Goal: Task Accomplishment & Management: Complete application form

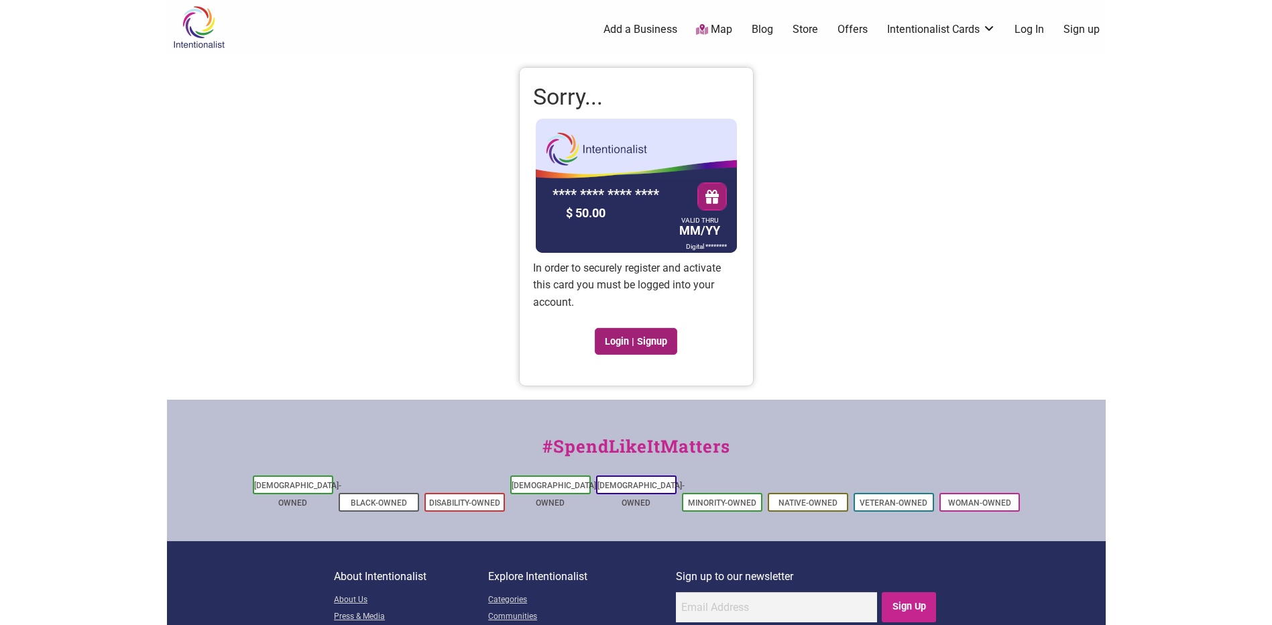
click at [644, 341] on link "Login | Signup" at bounding box center [636, 341] width 83 height 27
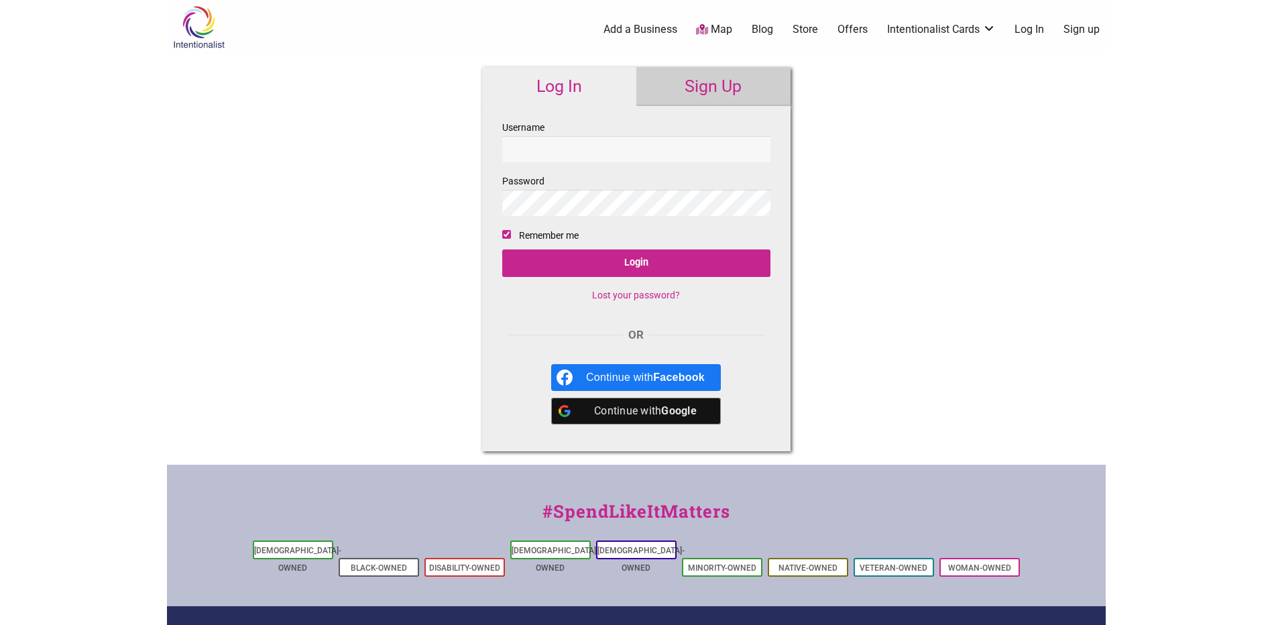
click at [586, 137] on input "Username" at bounding box center [636, 149] width 268 height 26
click at [622, 138] on input "turano52" at bounding box center [636, 149] width 268 height 26
type input "turano52"
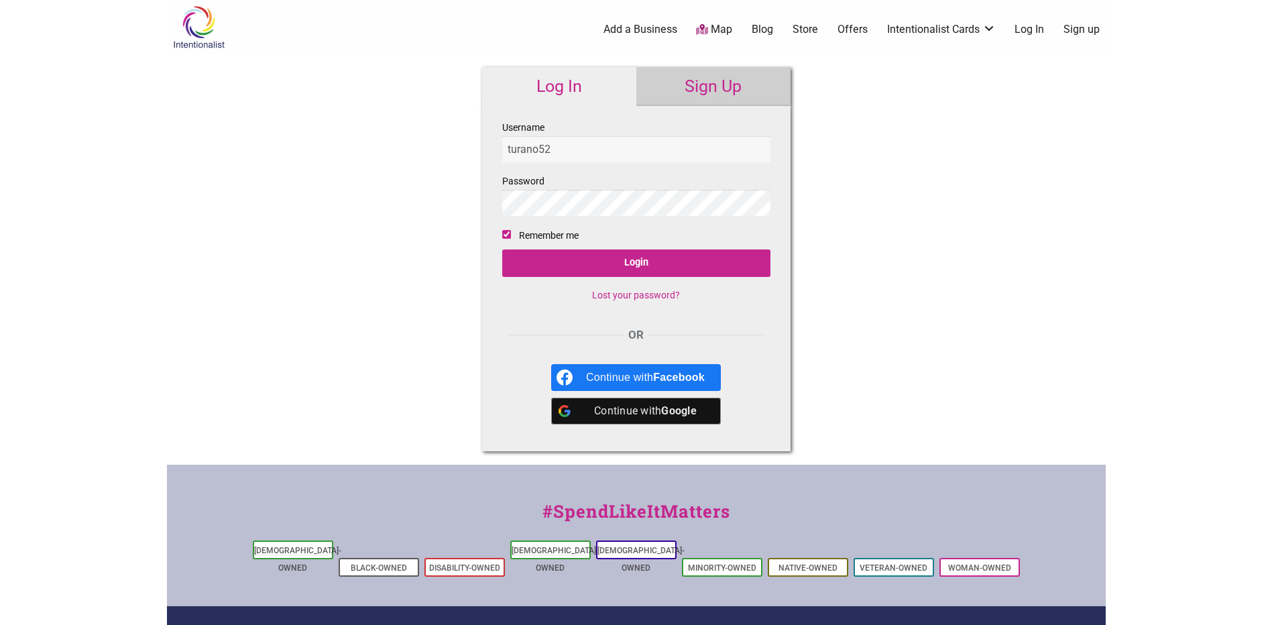
click at [502, 249] on input "Login" at bounding box center [636, 262] width 268 height 27
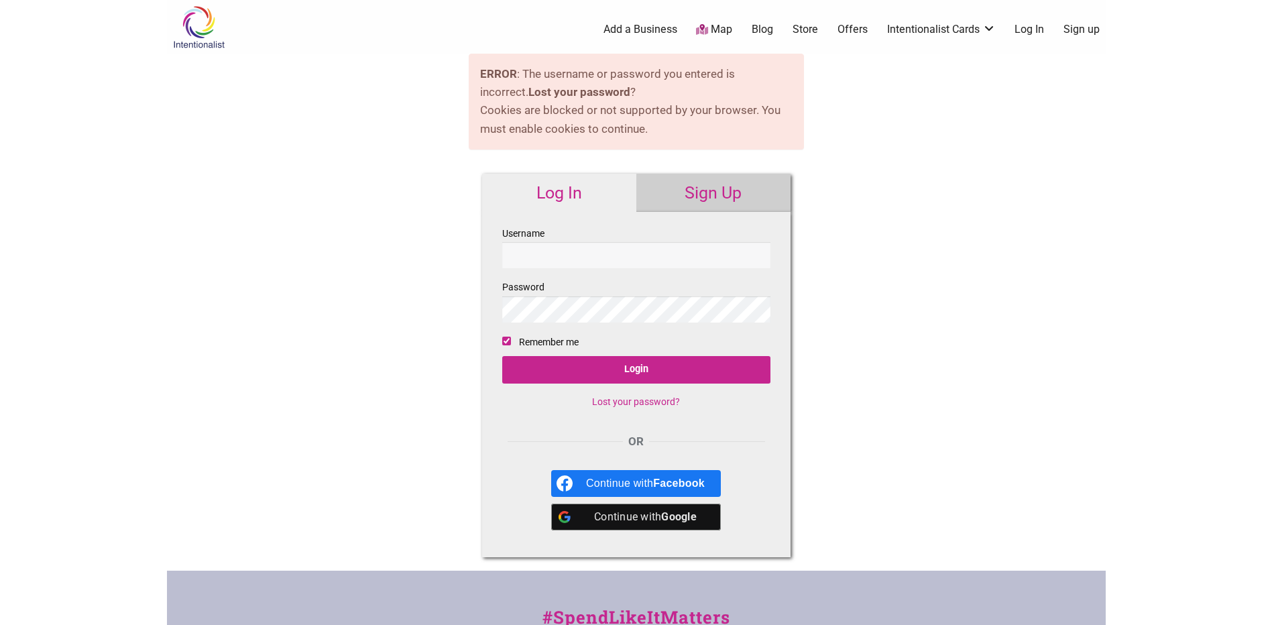
click at [597, 254] on input "Username" at bounding box center [636, 255] width 268 height 26
type input "turano52"
click at [502, 356] on input "Login" at bounding box center [636, 369] width 268 height 27
click at [589, 251] on input "Username" at bounding box center [636, 255] width 268 height 26
type input "turano52"
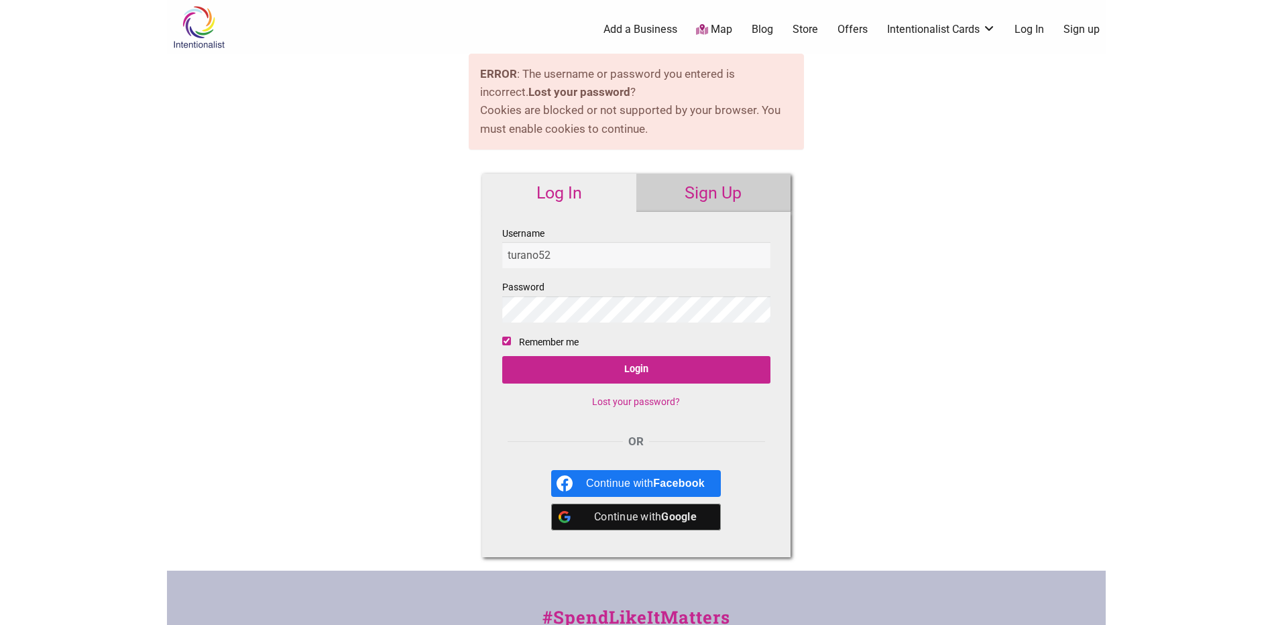
click at [502, 356] on input "Login" at bounding box center [636, 369] width 268 height 27
click at [645, 398] on link "Lost your password?" at bounding box center [636, 401] width 88 height 11
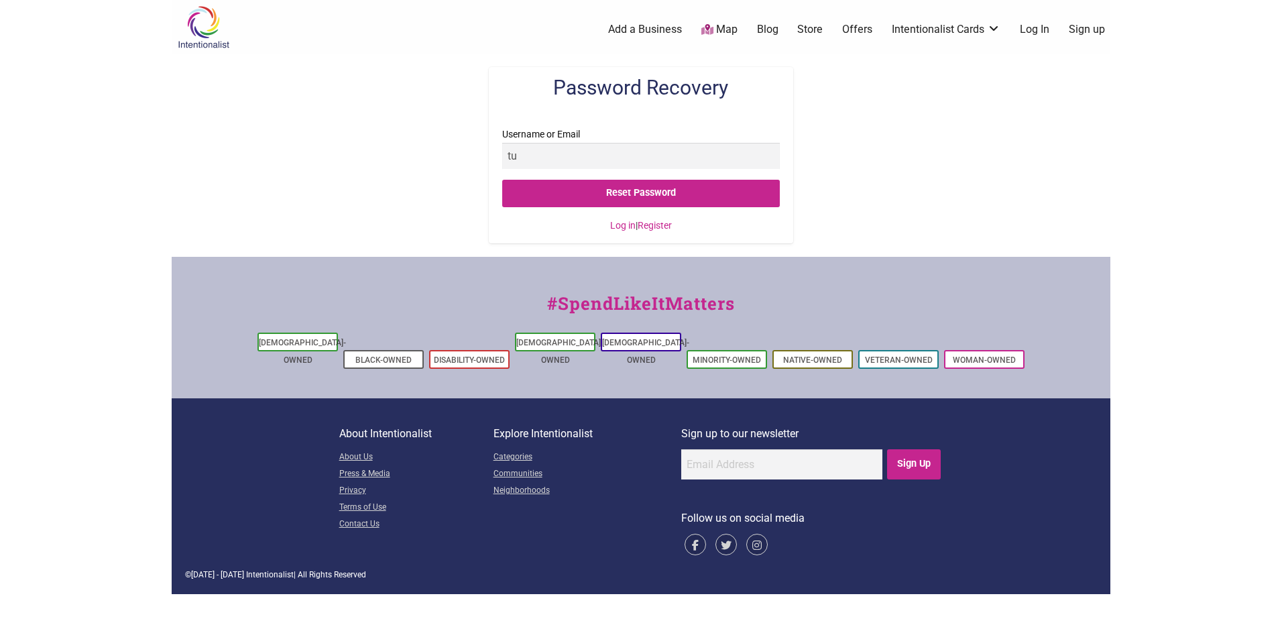
type input "t"
click at [502, 180] on input "Reset Password" at bounding box center [640, 193] width 277 height 27
click at [606, 164] on input "tomoe.urano@spl.org" at bounding box center [640, 156] width 277 height 26
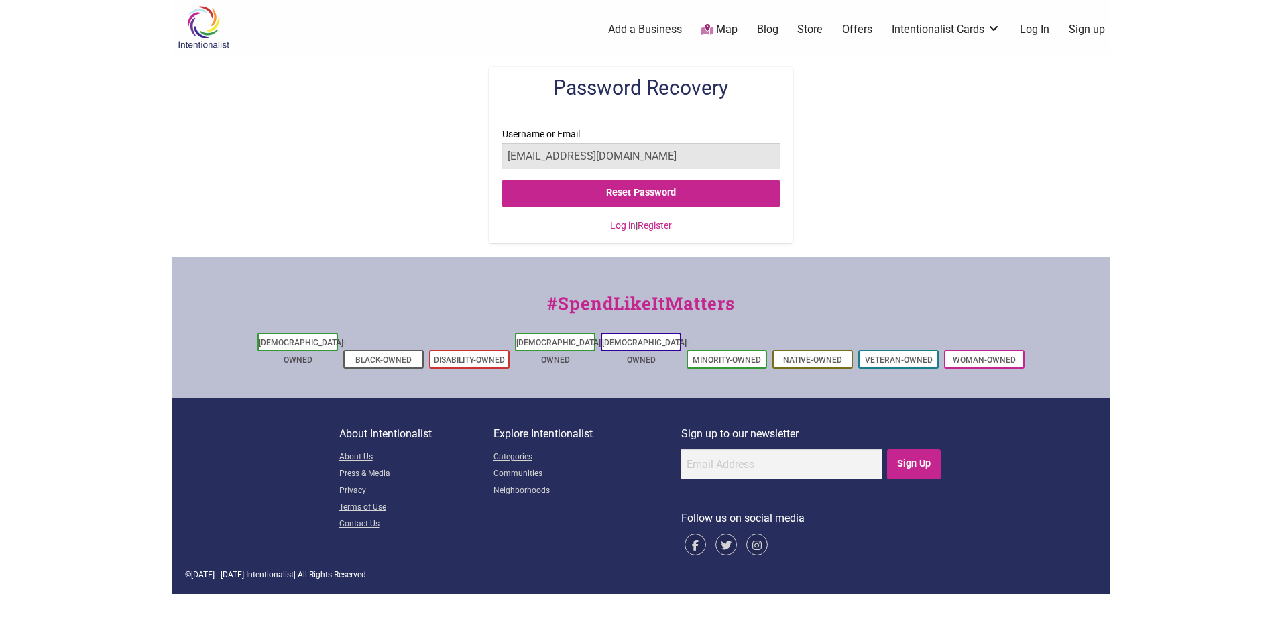
type input "turano52@gmail.com"
click at [502, 180] on input "Reset Password" at bounding box center [640, 193] width 277 height 27
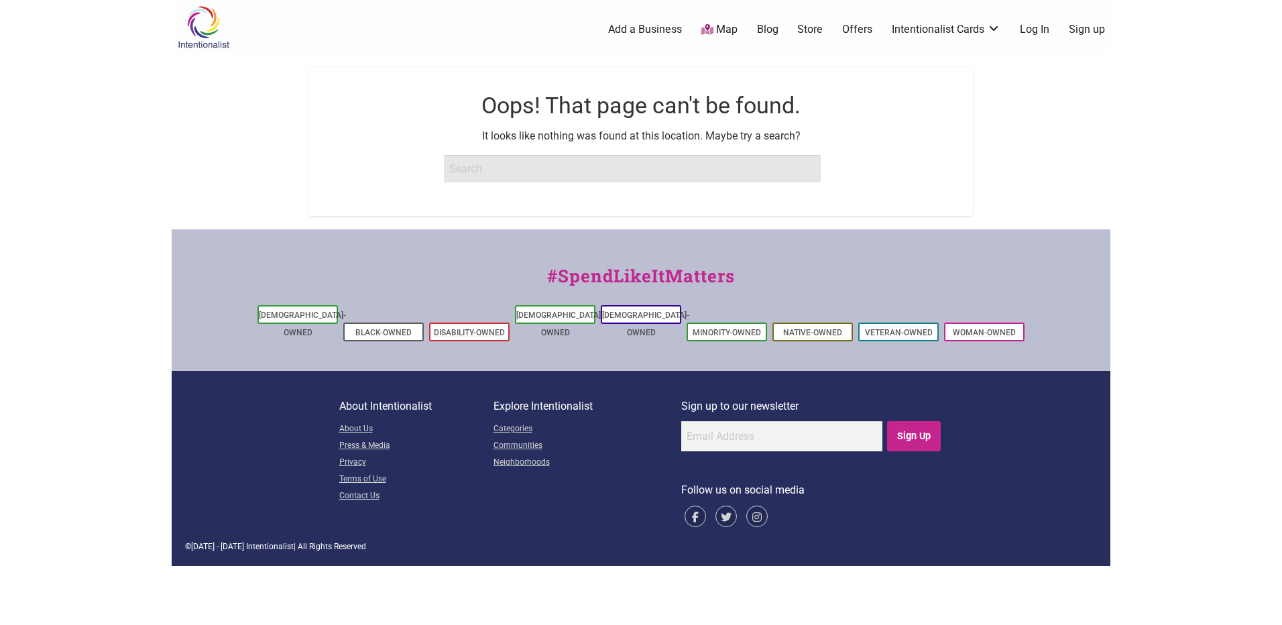
click at [526, 168] on input "search" at bounding box center [632, 168] width 377 height 27
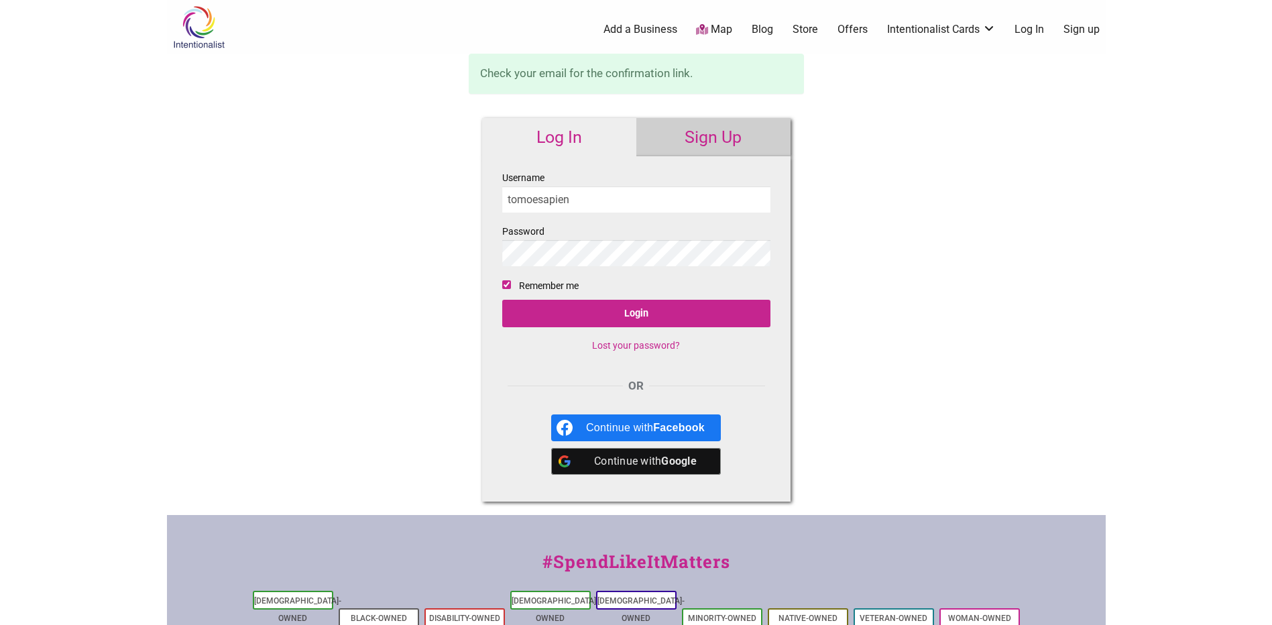
type input "tomoesapien"
click at [502, 300] on input "Login" at bounding box center [636, 313] width 268 height 27
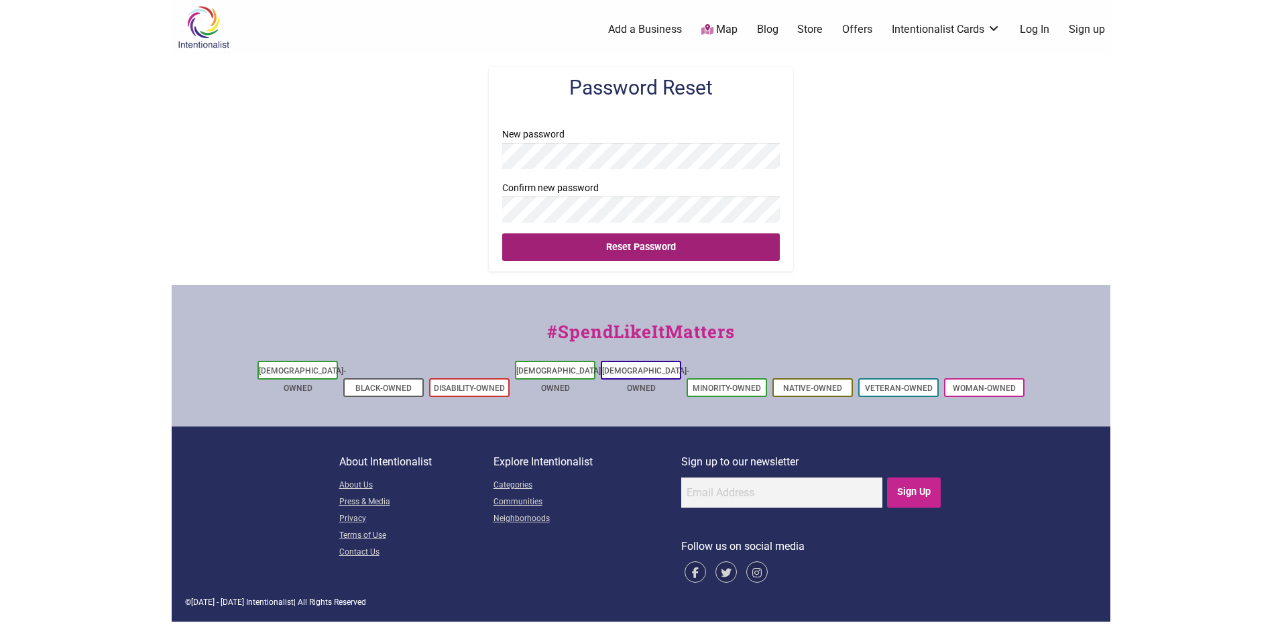
click at [502, 233] on input "Reset Password" at bounding box center [640, 246] width 277 height 27
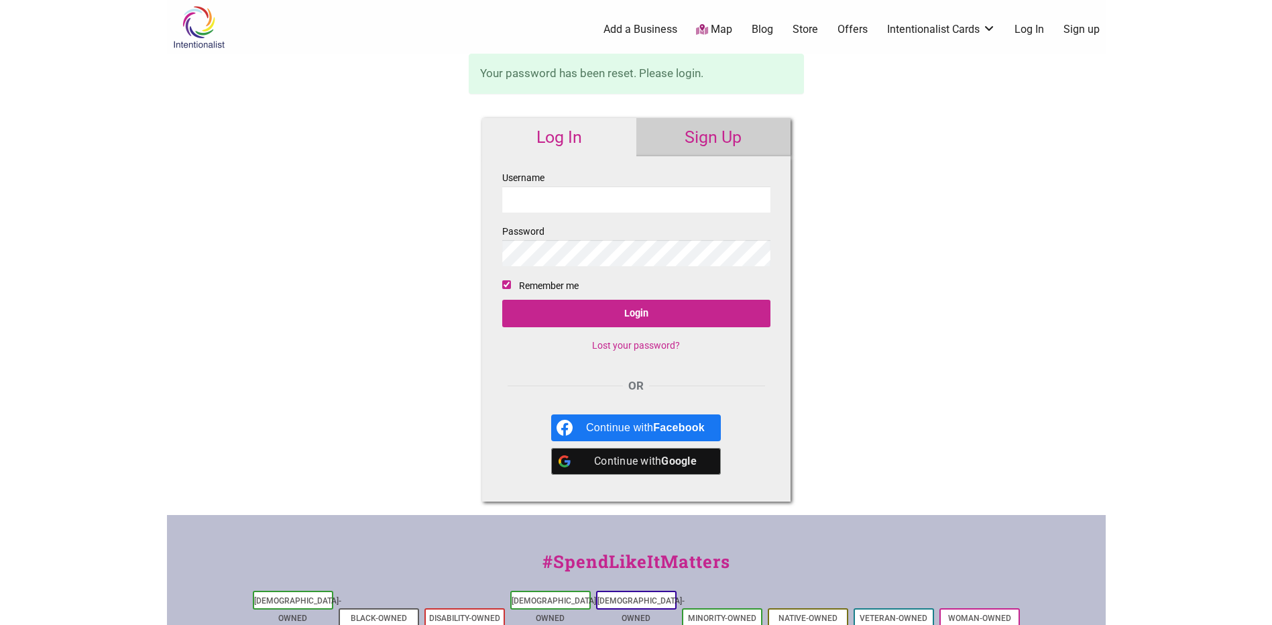
click at [559, 199] on input "Username" at bounding box center [636, 199] width 268 height 26
type input "tomoesapien"
click at [502, 300] on input "Login" at bounding box center [636, 313] width 268 height 27
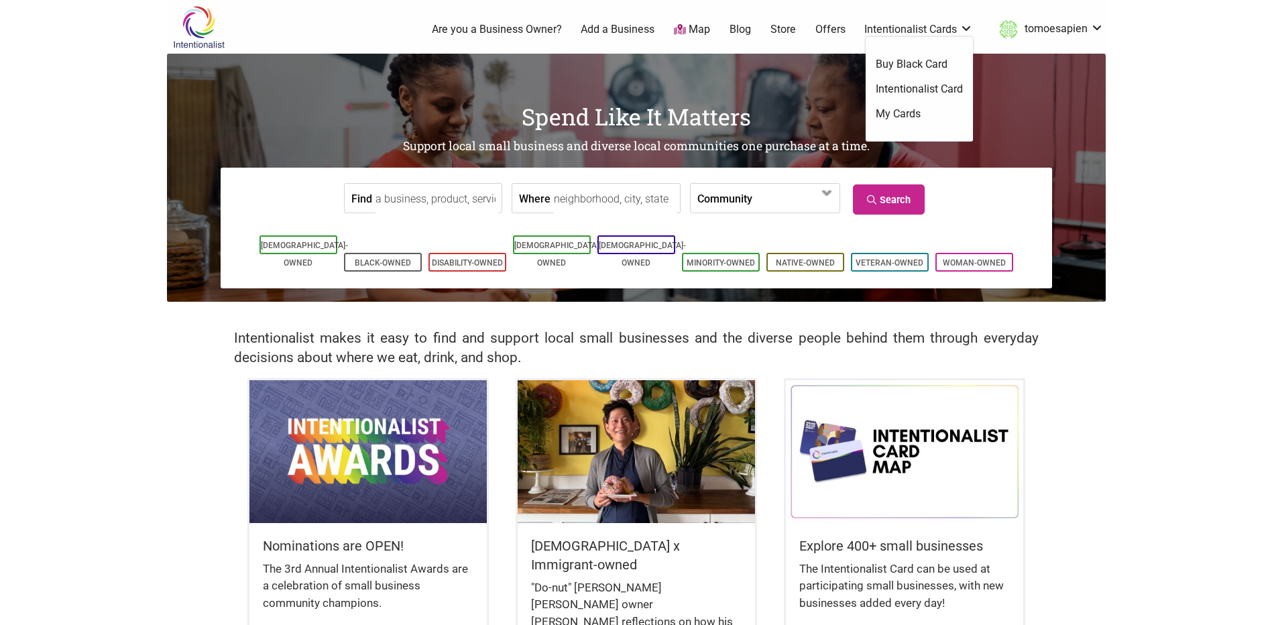
click at [930, 33] on link "Intentionalist Cards" at bounding box center [918, 29] width 109 height 15
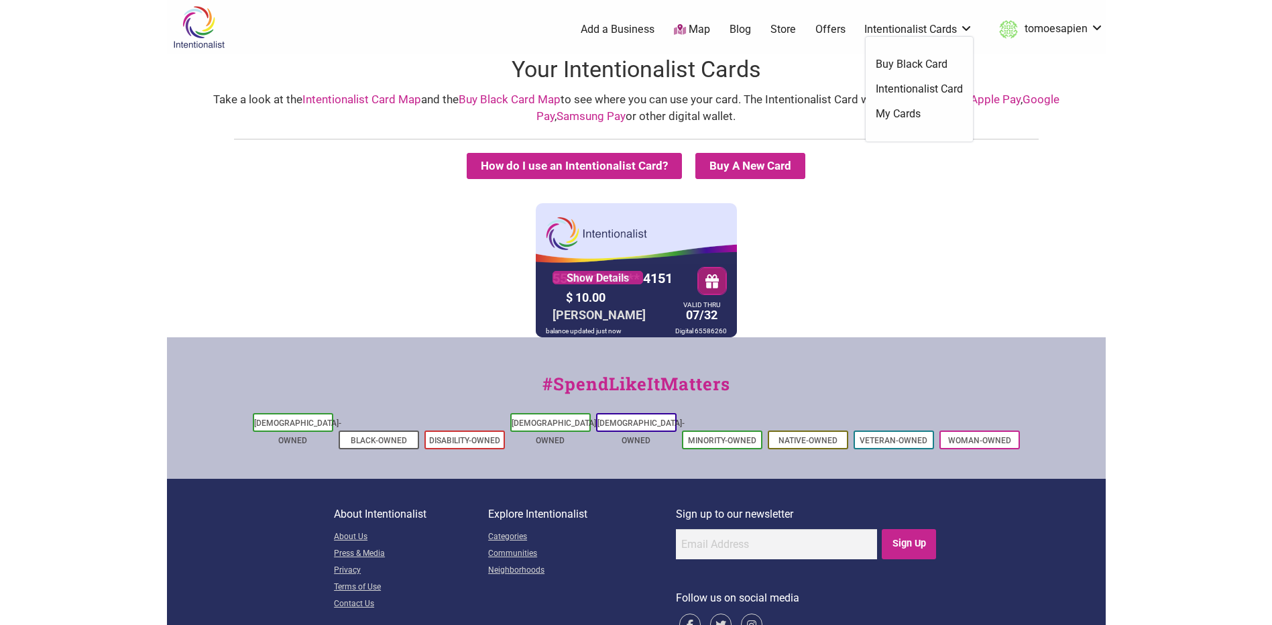
click at [1042, 200] on div "How do I use an Intentionalist Card? Buy A New Card Intentionalist Card Buy Bla…" at bounding box center [636, 231] width 939 height 212
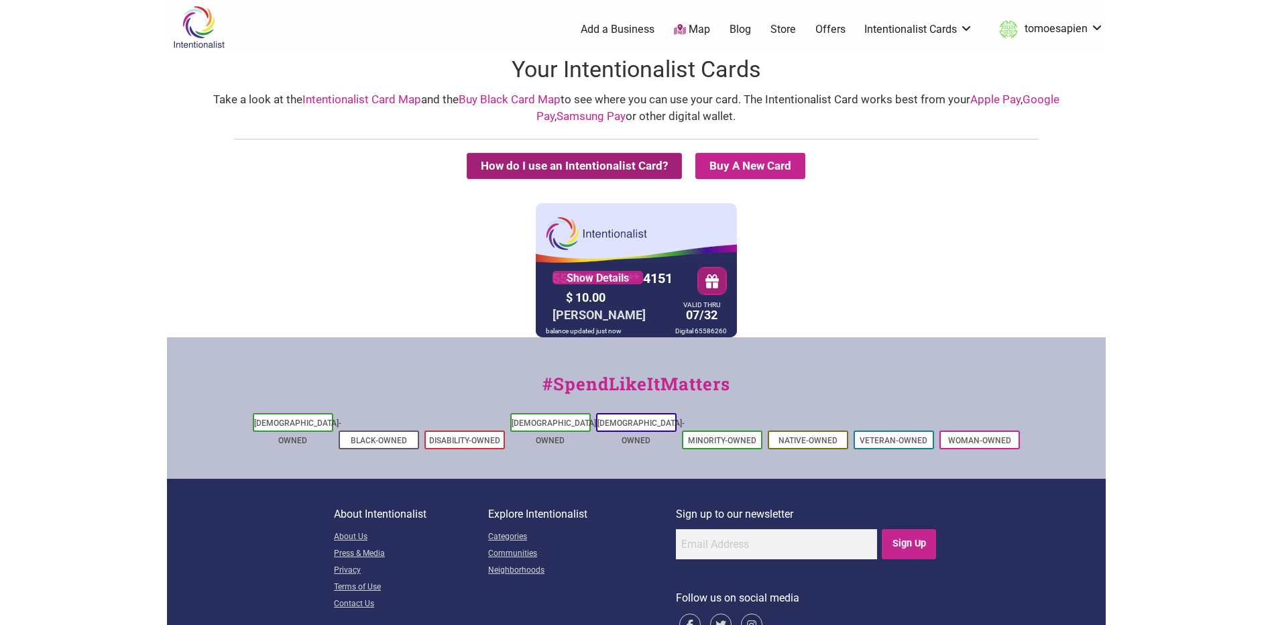
scroll to position [32, 0]
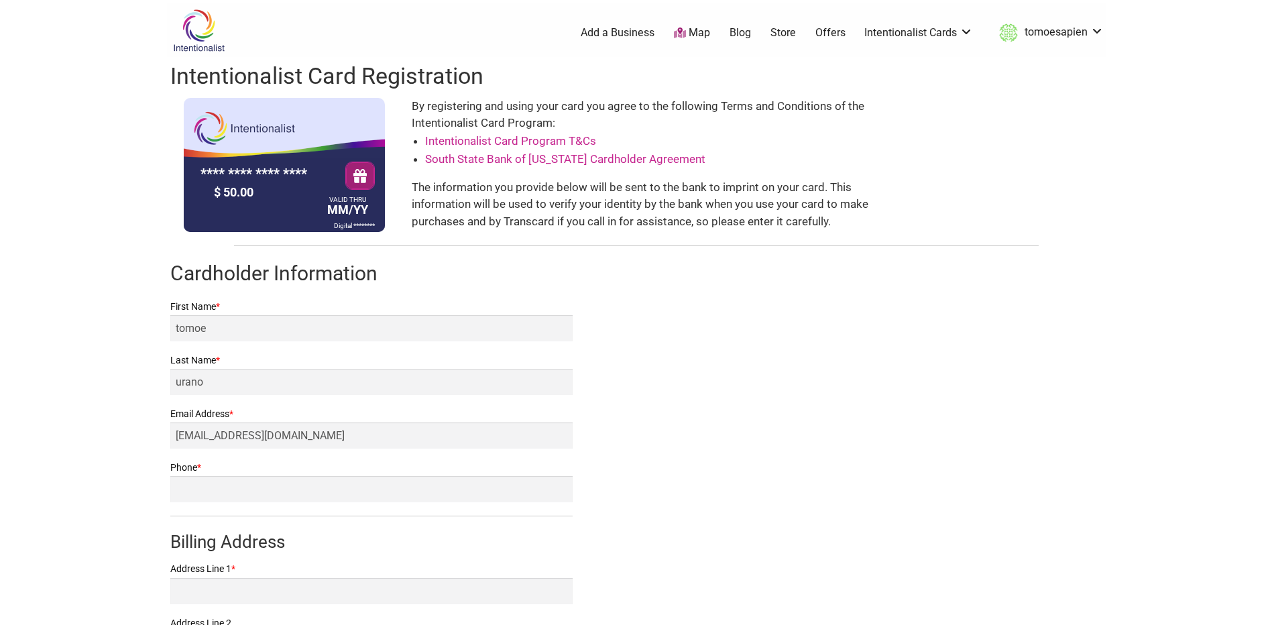
click at [821, 451] on div "Intentionalist Card Registration **** **** **** **** $ 50.00 VALID THRU MM/YY D…" at bounding box center [636, 410] width 939 height 707
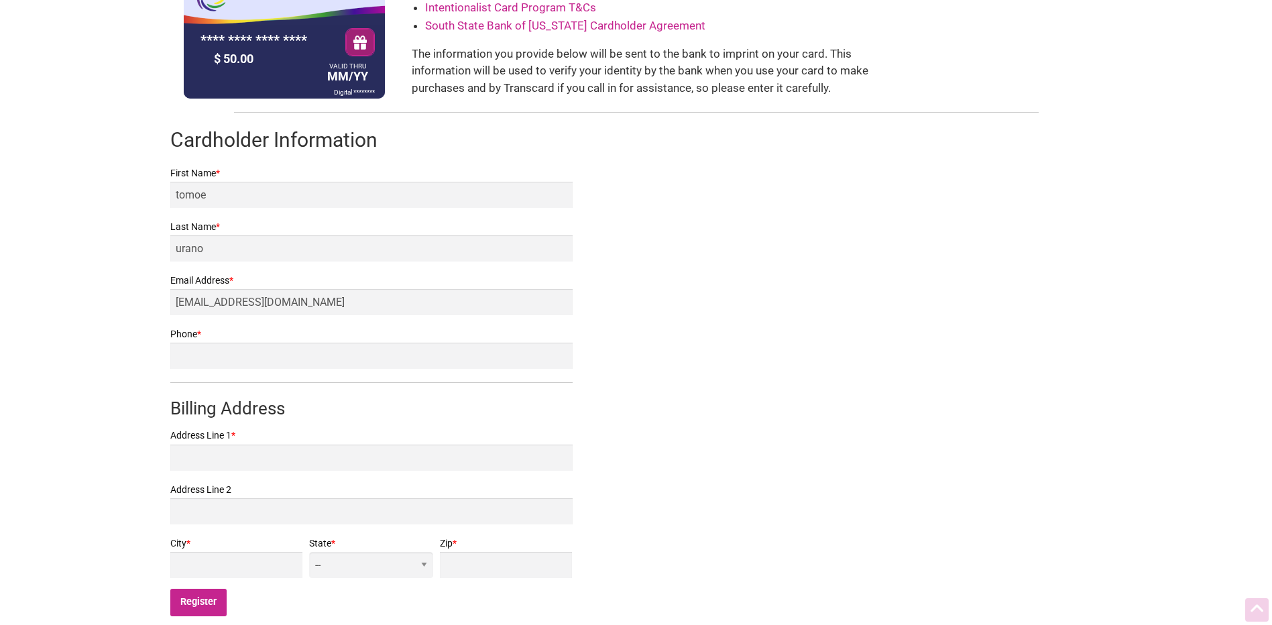
scroll to position [134, 0]
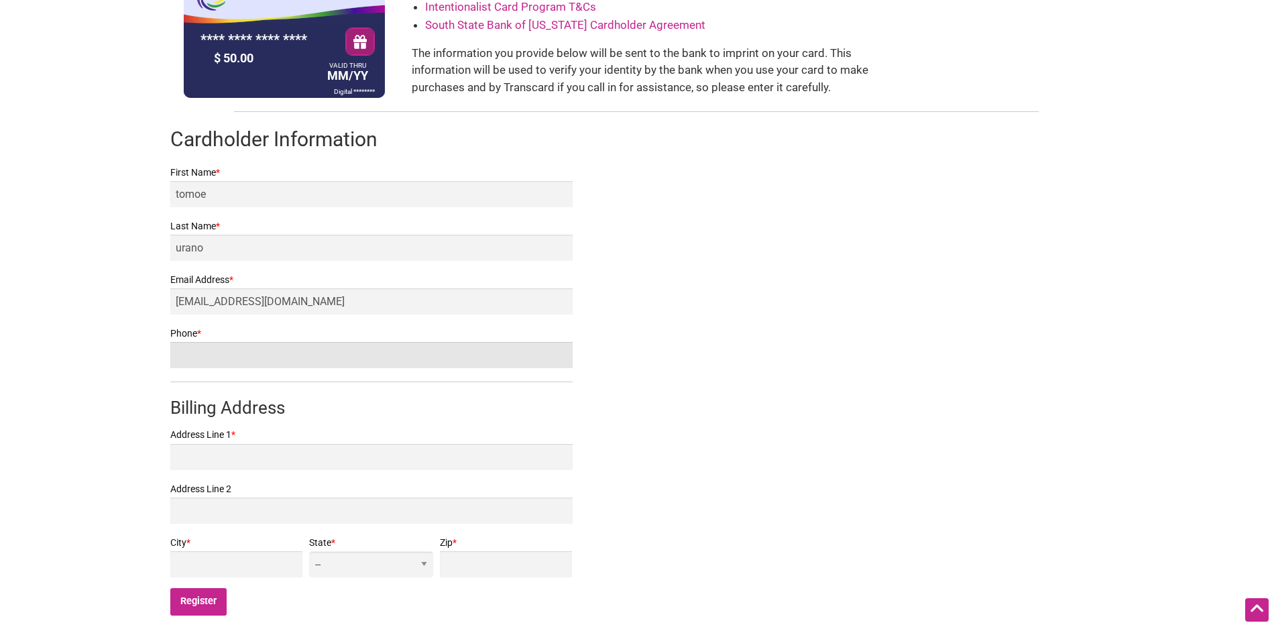
click at [233, 353] on input "Phone *" at bounding box center [371, 355] width 402 height 26
type input "9135588428"
click at [713, 343] on div "Intentionalist Card Registration **** **** **** **** $ 50.00 VALID THRU MM/YY D…" at bounding box center [636, 276] width 939 height 707
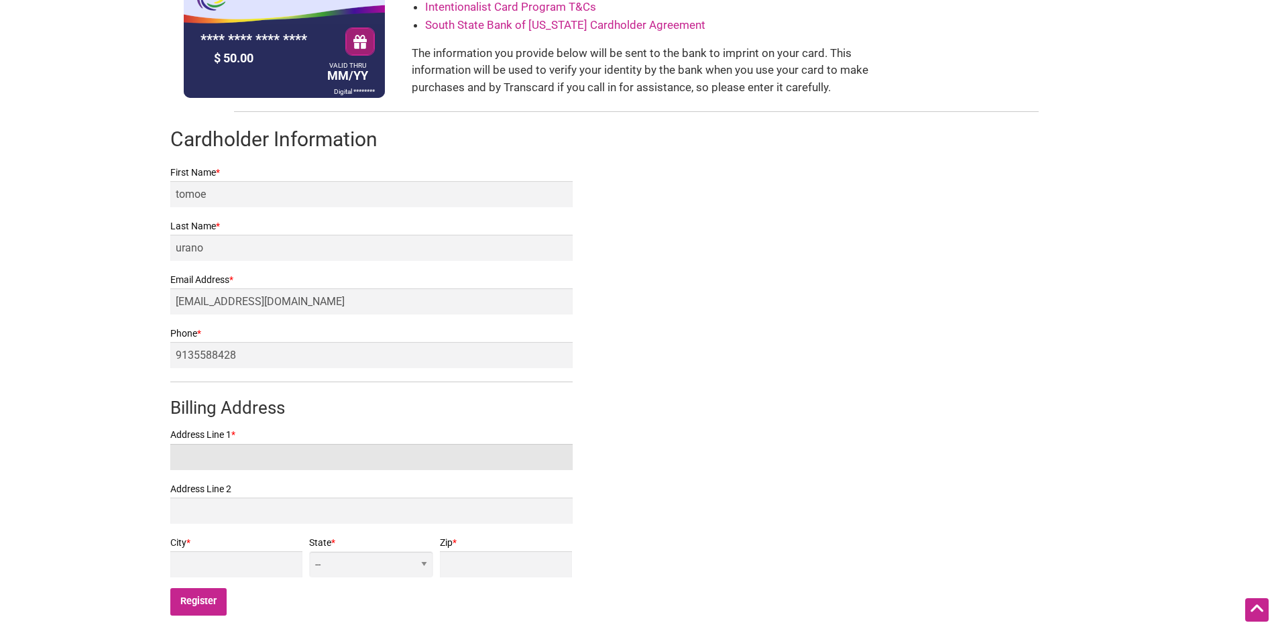
click at [269, 454] on input "Address Line 1 *" at bounding box center [371, 457] width 402 height 26
type input "24246 13th ave s"
type input "des moines"
select select "WA"
type input "98198"
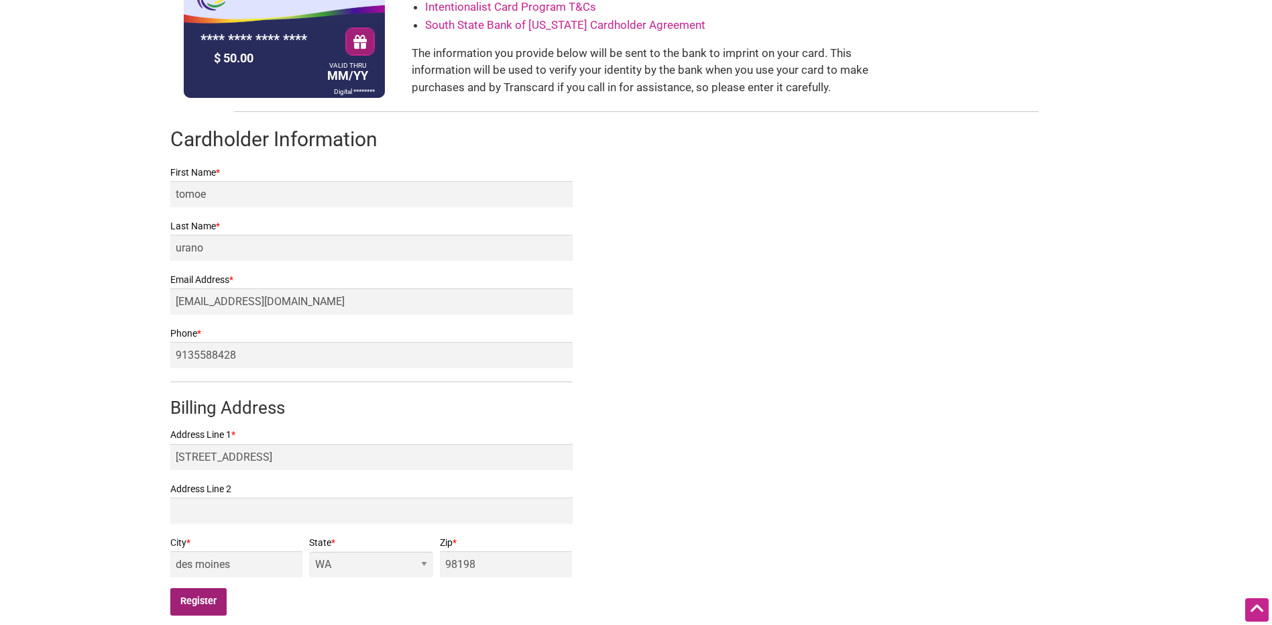
click at [188, 597] on input "Register" at bounding box center [198, 601] width 57 height 27
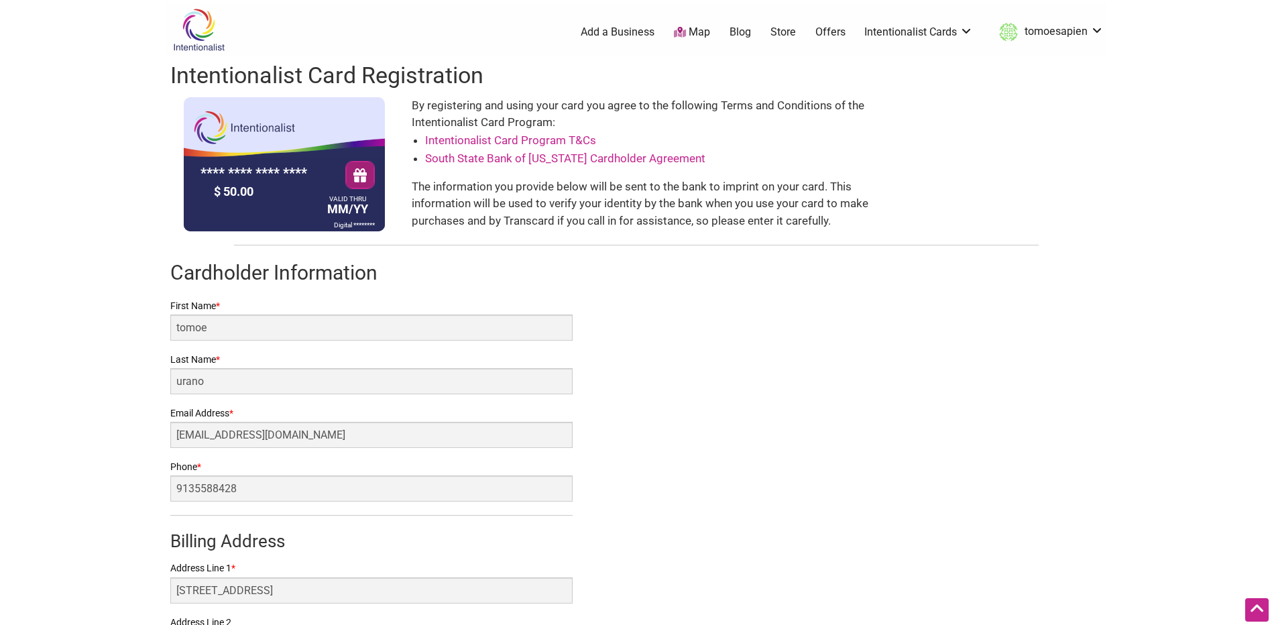
scroll to position [0, 0]
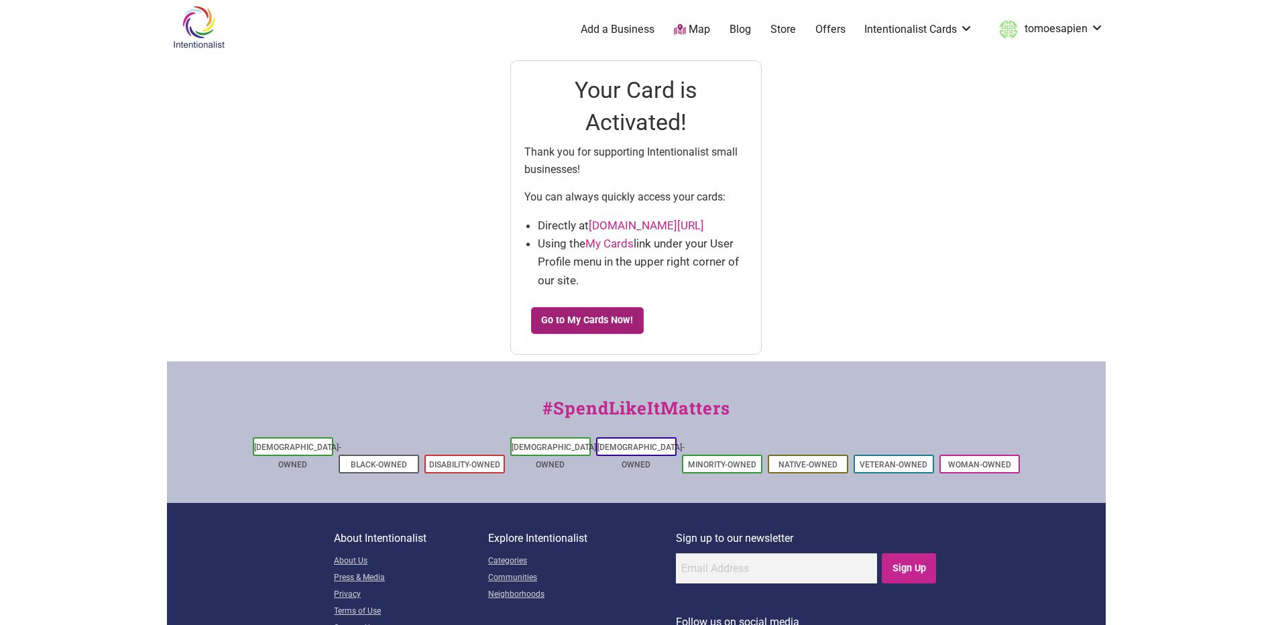
click at [605, 316] on link "Go to My Cards Now!" at bounding box center [587, 320] width 113 height 27
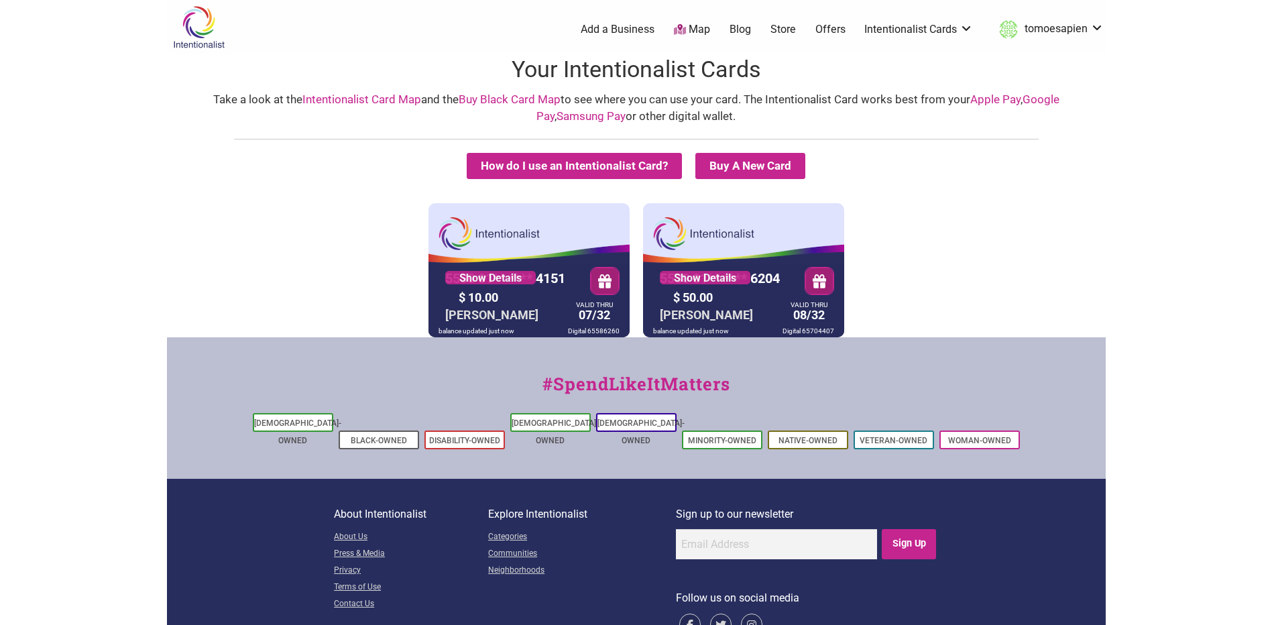
click at [980, 258] on div "5530 01** **** 4151 Show Details $ 10.00 TOMOE URANO VALID THRU 07/32 balance u…" at bounding box center [636, 270] width 932 height 134
click at [946, 278] on div "5530 01** **** 4151 Show Details $ 10.00 TOMOE URANO VALID THRU 07/32 balance u…" at bounding box center [636, 270] width 932 height 134
click at [836, 103] on div "Take a look at the Intentionalist Card Map and the Buy Black Card Map to see wh…" at bounding box center [636, 108] width 912 height 34
